Goal: Task Accomplishment & Management: Complete application form

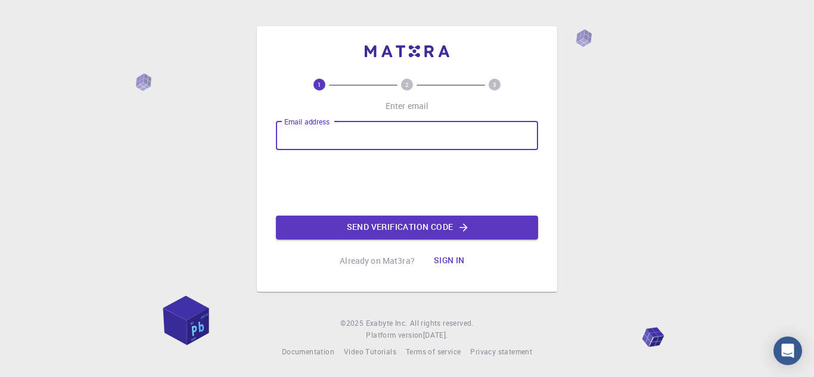
click at [415, 141] on input "Email address" at bounding box center [407, 136] width 262 height 29
type input "[PERSON_NAME][EMAIL_ADDRESS][DOMAIN_NAME]"
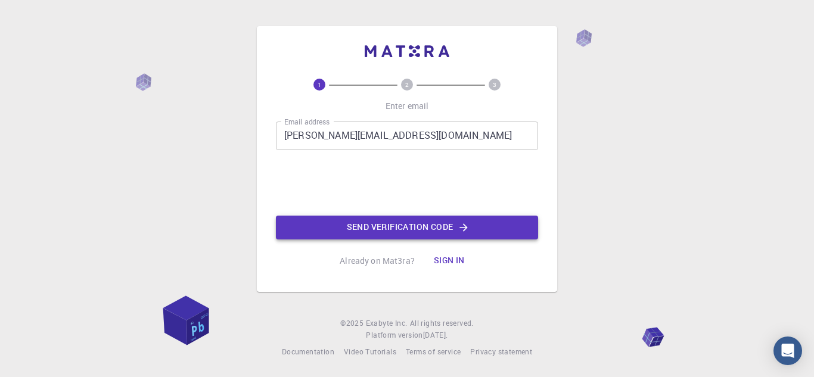
click at [359, 232] on button "Send verification code" at bounding box center [407, 228] width 262 height 24
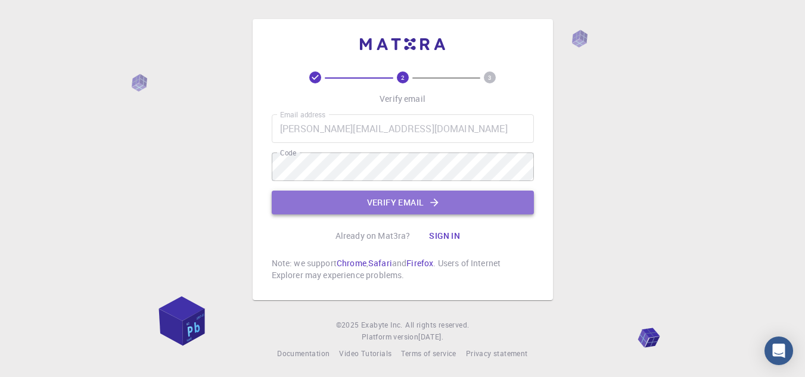
click at [419, 201] on button "Verify email" at bounding box center [403, 203] width 262 height 24
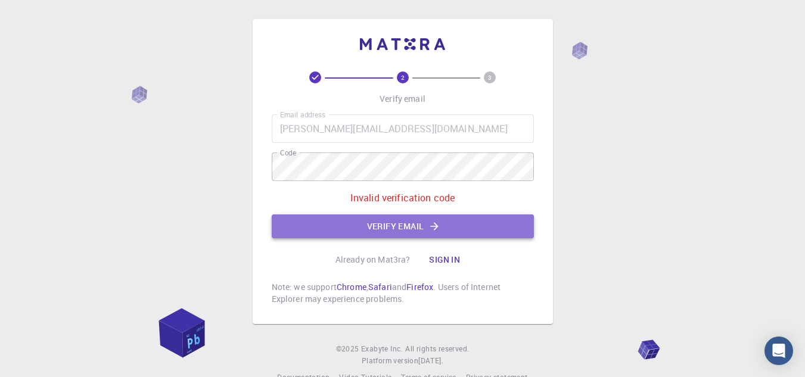
click at [416, 222] on button "Verify email" at bounding box center [403, 227] width 262 height 24
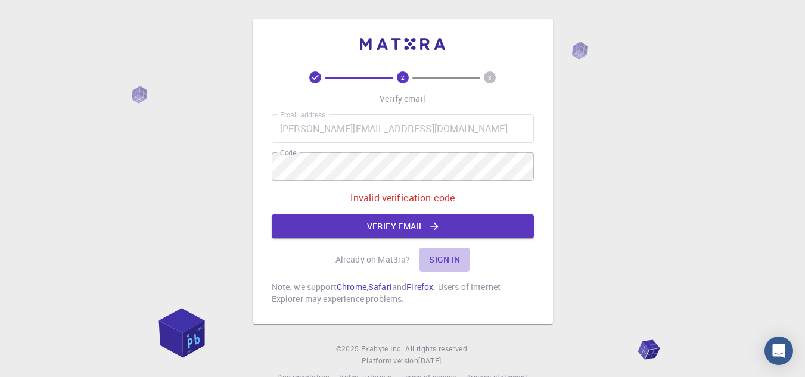
click at [437, 260] on button "Sign in" at bounding box center [444, 260] width 50 height 24
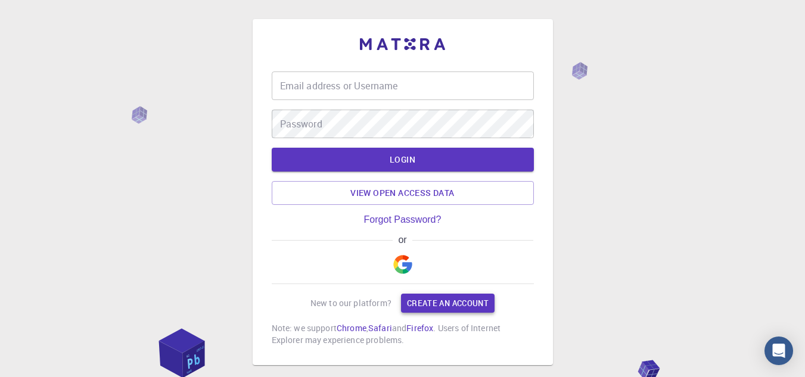
click at [468, 300] on link "Create an account" at bounding box center [448, 303] width 94 height 19
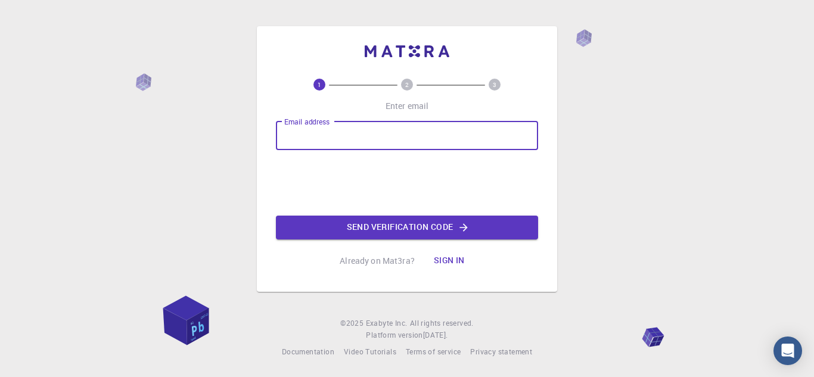
click at [423, 122] on input "Email address" at bounding box center [407, 136] width 262 height 29
type input "[PERSON_NAME][EMAIL_ADDRESS][DOMAIN_NAME]"
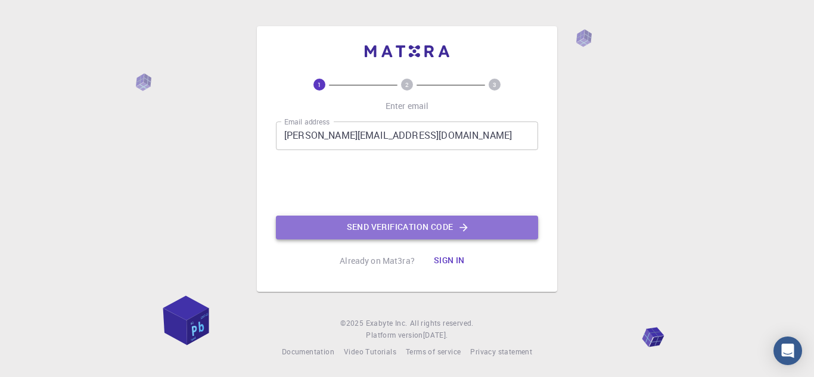
click at [376, 232] on button "Send verification code" at bounding box center [407, 228] width 262 height 24
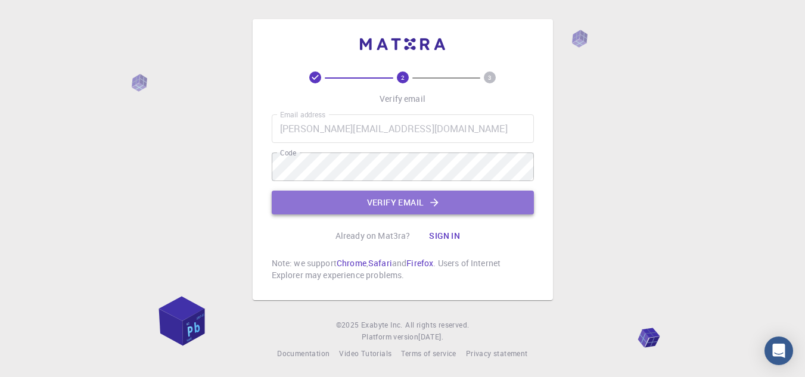
click at [390, 205] on button "Verify email" at bounding box center [403, 203] width 262 height 24
